Goal: Find specific page/section: Find specific page/section

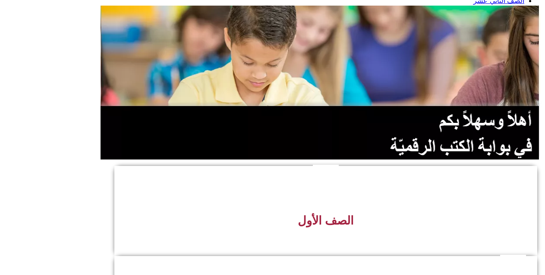
drag, startPoint x: 447, startPoint y: 145, endPoint x: 525, endPoint y: 106, distance: 87.6
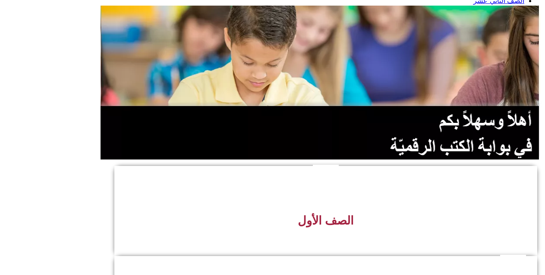
drag, startPoint x: 437, startPoint y: 163, endPoint x: 468, endPoint y: 157, distance: 31.2
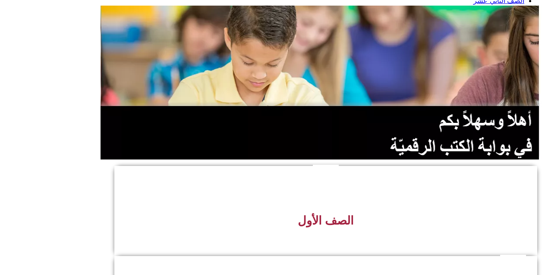
drag, startPoint x: 451, startPoint y: 188, endPoint x: 457, endPoint y: 187, distance: 5.7
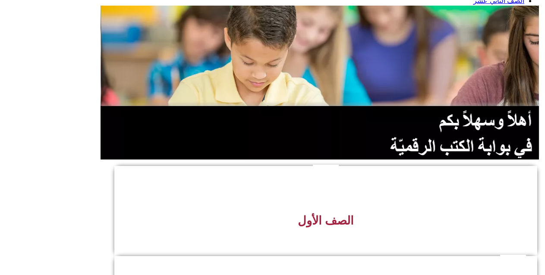
drag, startPoint x: 457, startPoint y: 187, endPoint x: 457, endPoint y: 102, distance: 85.0
drag, startPoint x: 457, startPoint y: 102, endPoint x: 317, endPoint y: 126, distance: 142.5
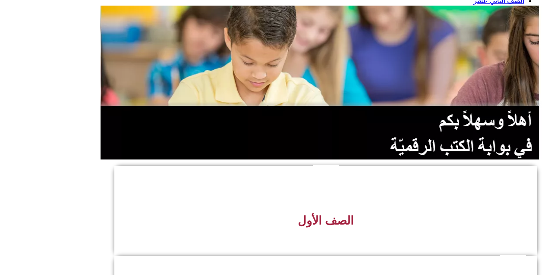
drag, startPoint x: 463, startPoint y: 161, endPoint x: 456, endPoint y: 160, distance: 7.4
drag, startPoint x: 456, startPoint y: 160, endPoint x: 437, endPoint y: 160, distance: 19.0
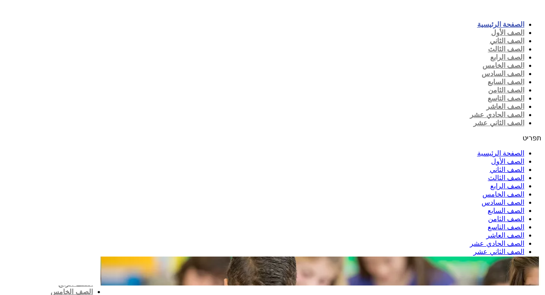
scroll to position [241, 0]
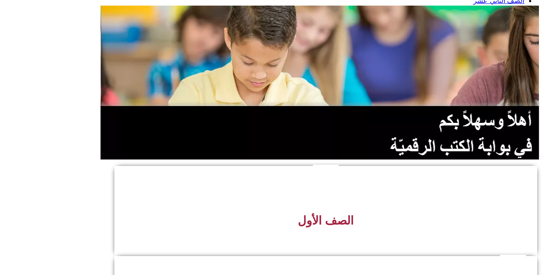
drag, startPoint x: 87, startPoint y: 49, endPoint x: 65, endPoint y: 50, distance: 21.6
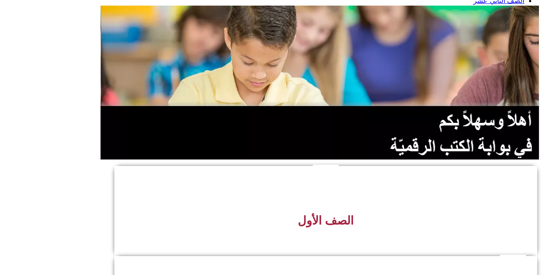
drag, startPoint x: 461, startPoint y: 177, endPoint x: 429, endPoint y: 160, distance: 36.1
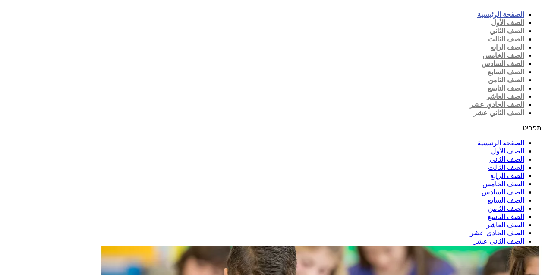
drag, startPoint x: 451, startPoint y: 185, endPoint x: 552, endPoint y: 103, distance: 129.7
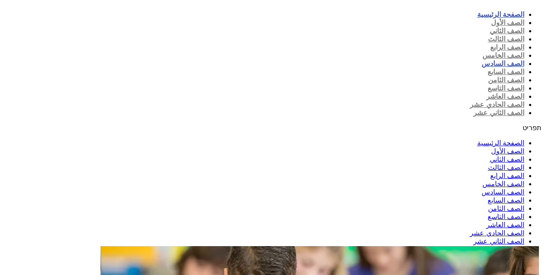
click at [481, 60] on link "الصف السادس" at bounding box center [502, 63] width 43 height 7
